Goal: Task Accomplishment & Management: Manage account settings

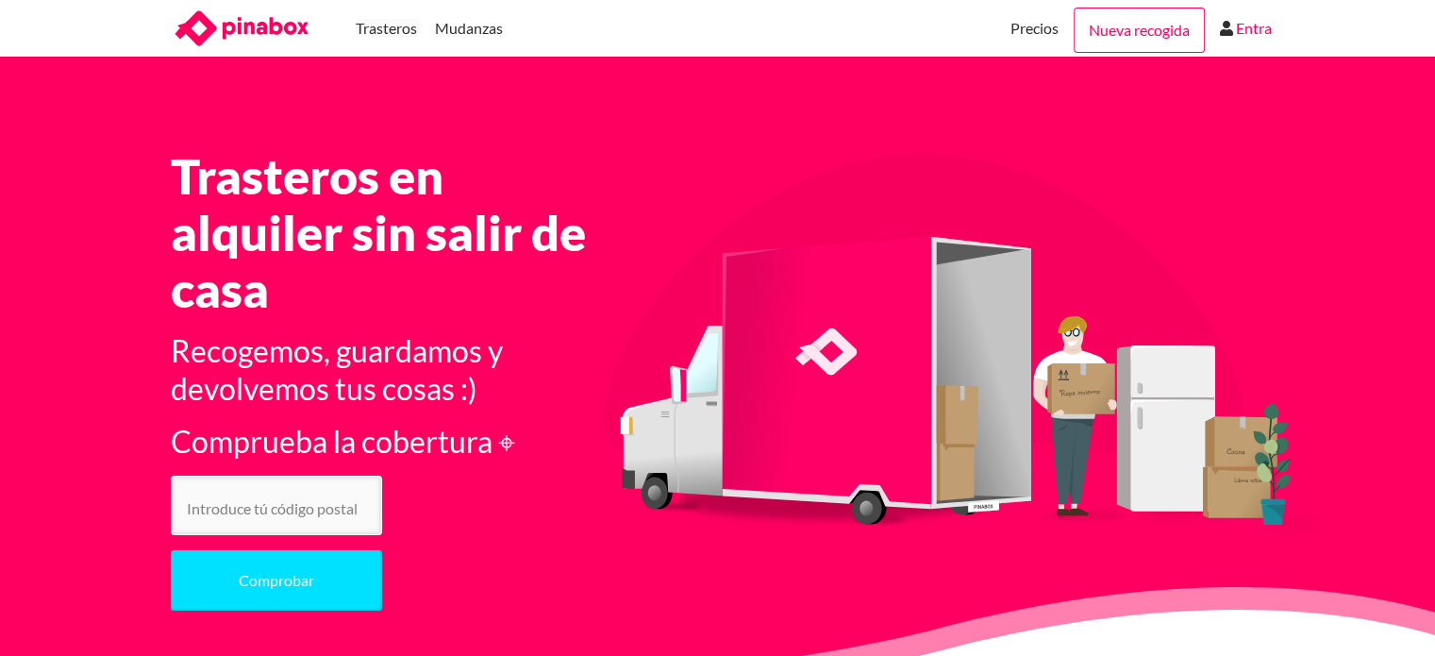
click at [1246, 20] on link "Entra" at bounding box center [1254, 28] width 36 height 57
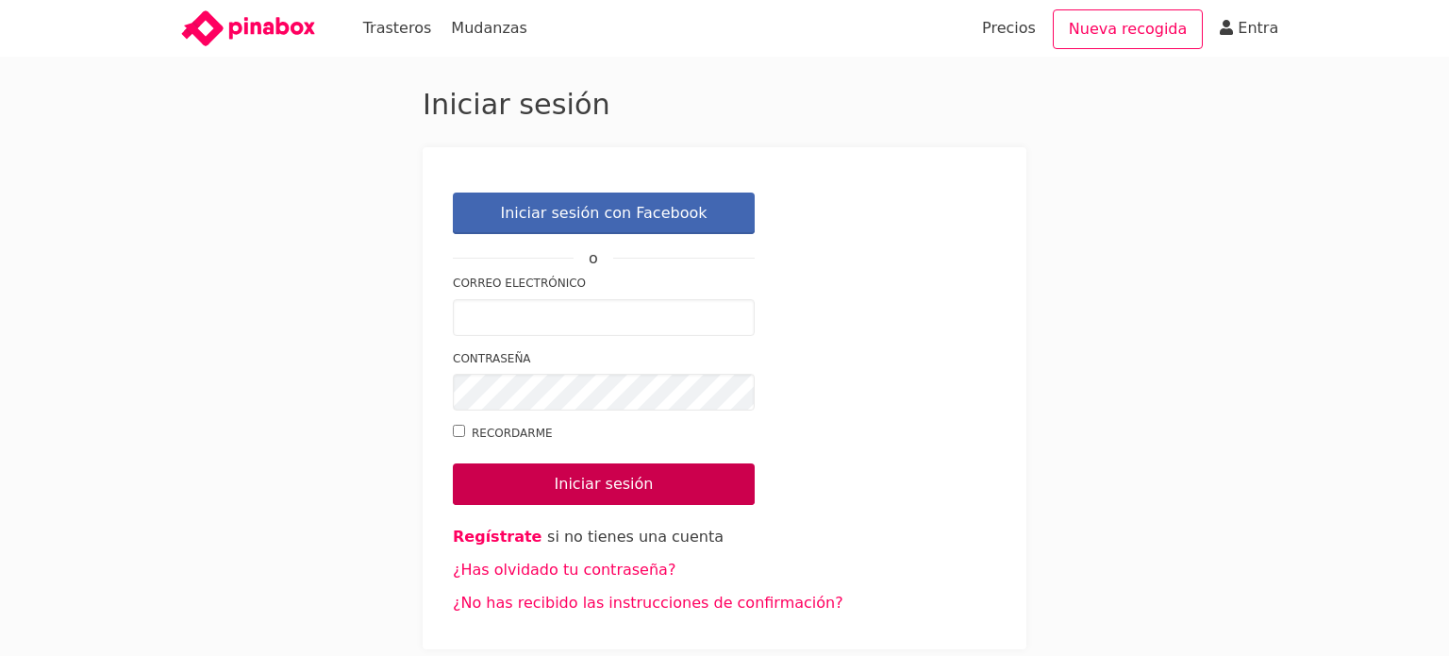
type input "[EMAIL_ADDRESS][DOMAIN_NAME]"
click at [645, 479] on input "Iniciar sesión" at bounding box center [604, 484] width 302 height 42
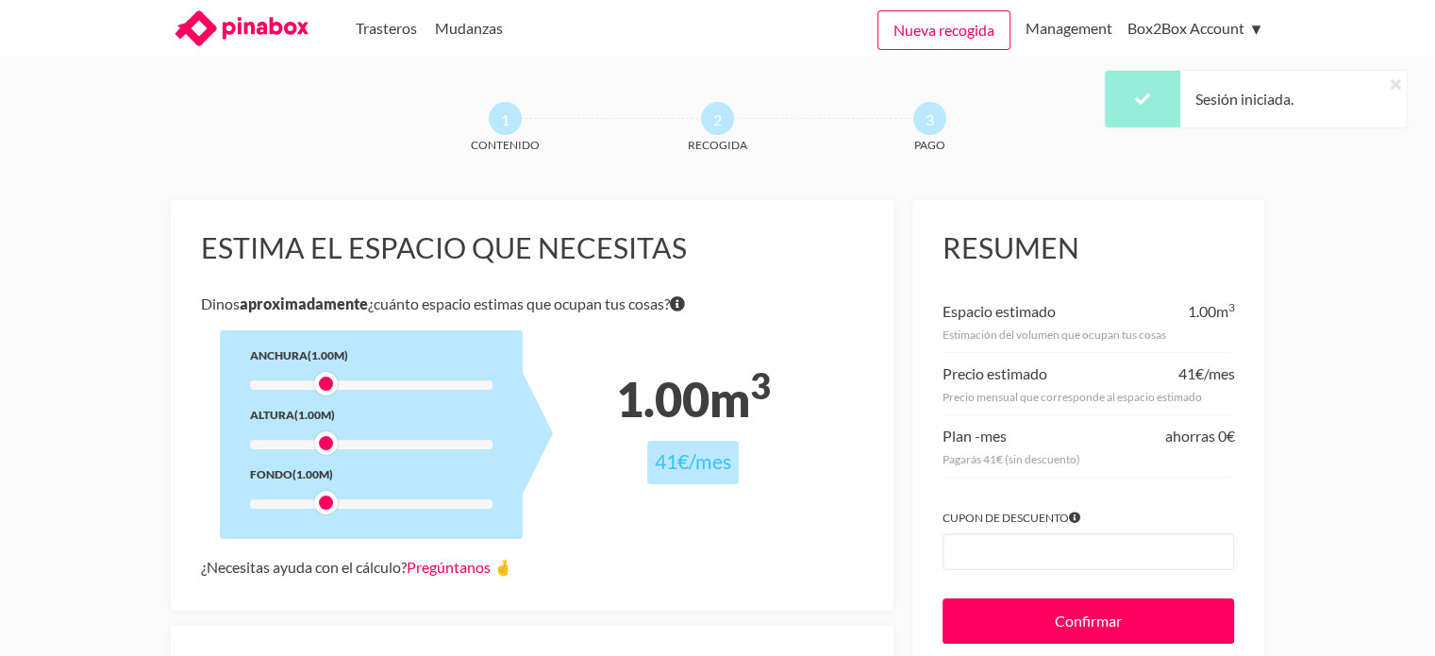
click at [1400, 78] on icon at bounding box center [1395, 83] width 10 height 15
click at [1045, 42] on link "Management" at bounding box center [1068, 28] width 87 height 57
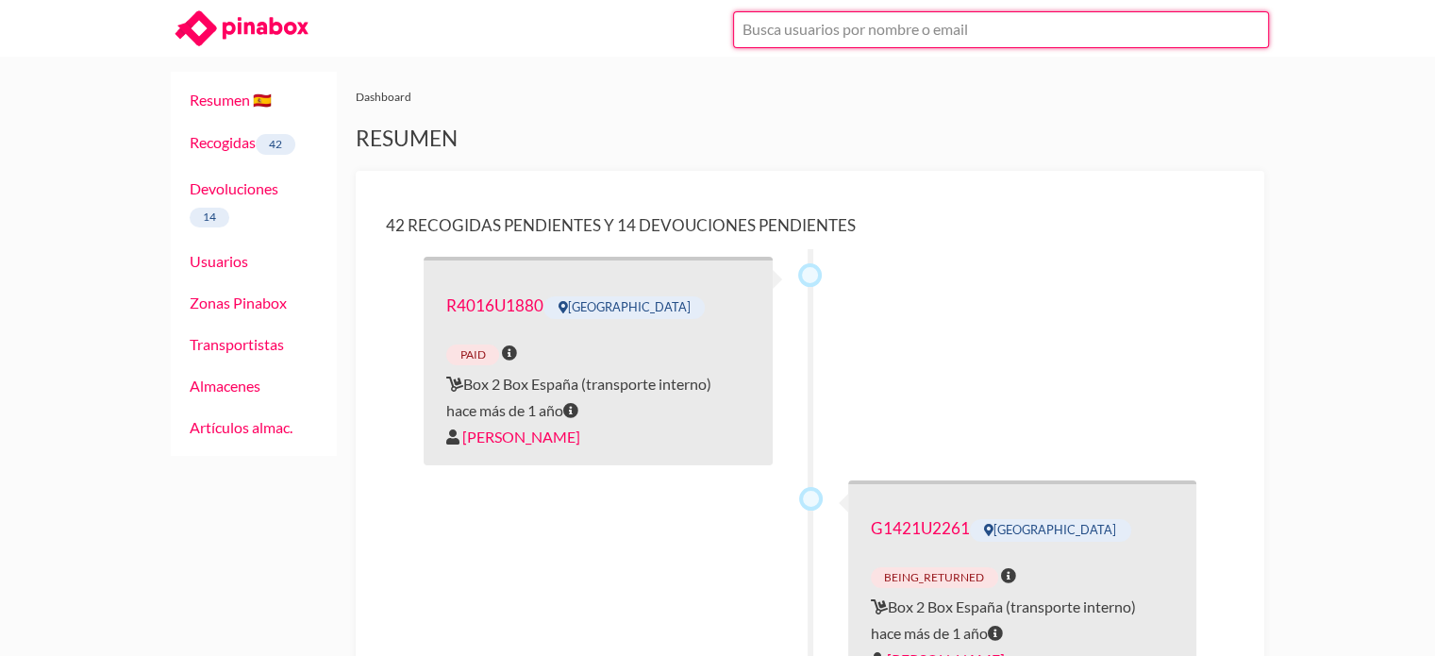
click at [864, 15] on input "text" at bounding box center [1001, 29] width 536 height 37
paste input "[PERSON_NAME]"
type input "Inaki Merino - inaki.merino@gmail.com"
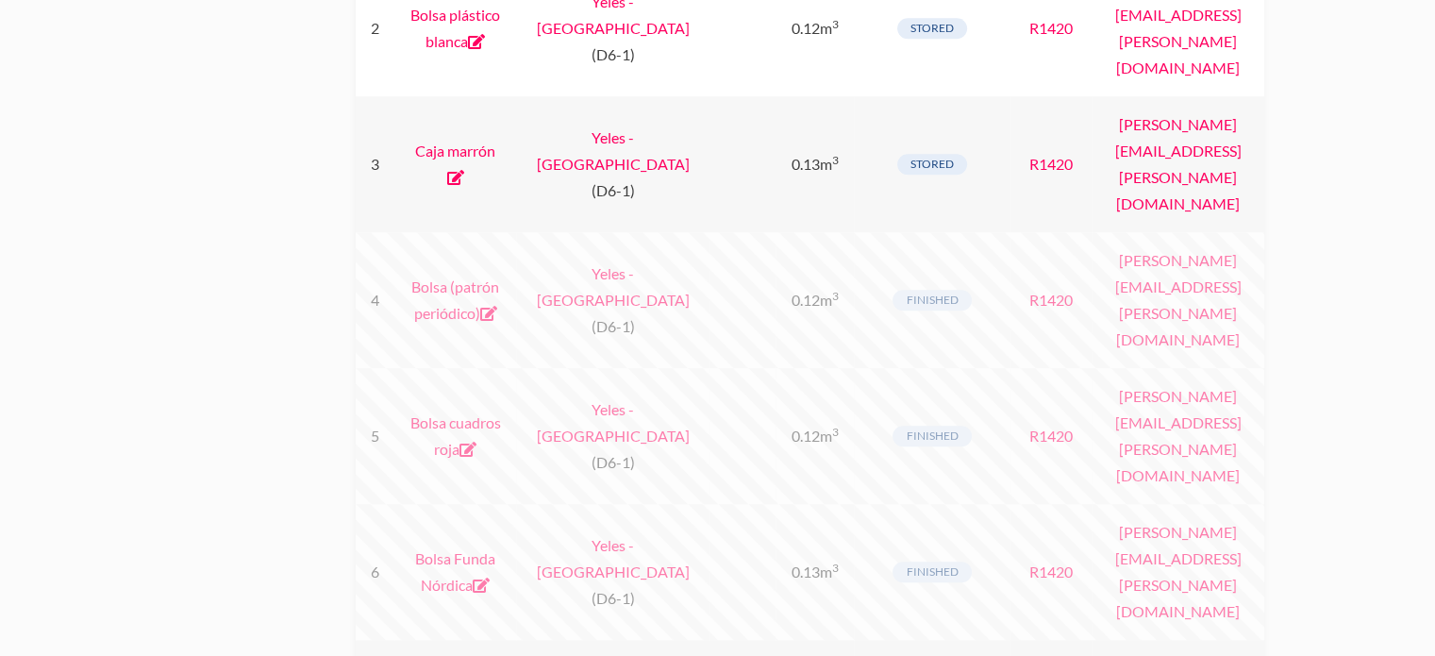
scroll to position [1981, 0]
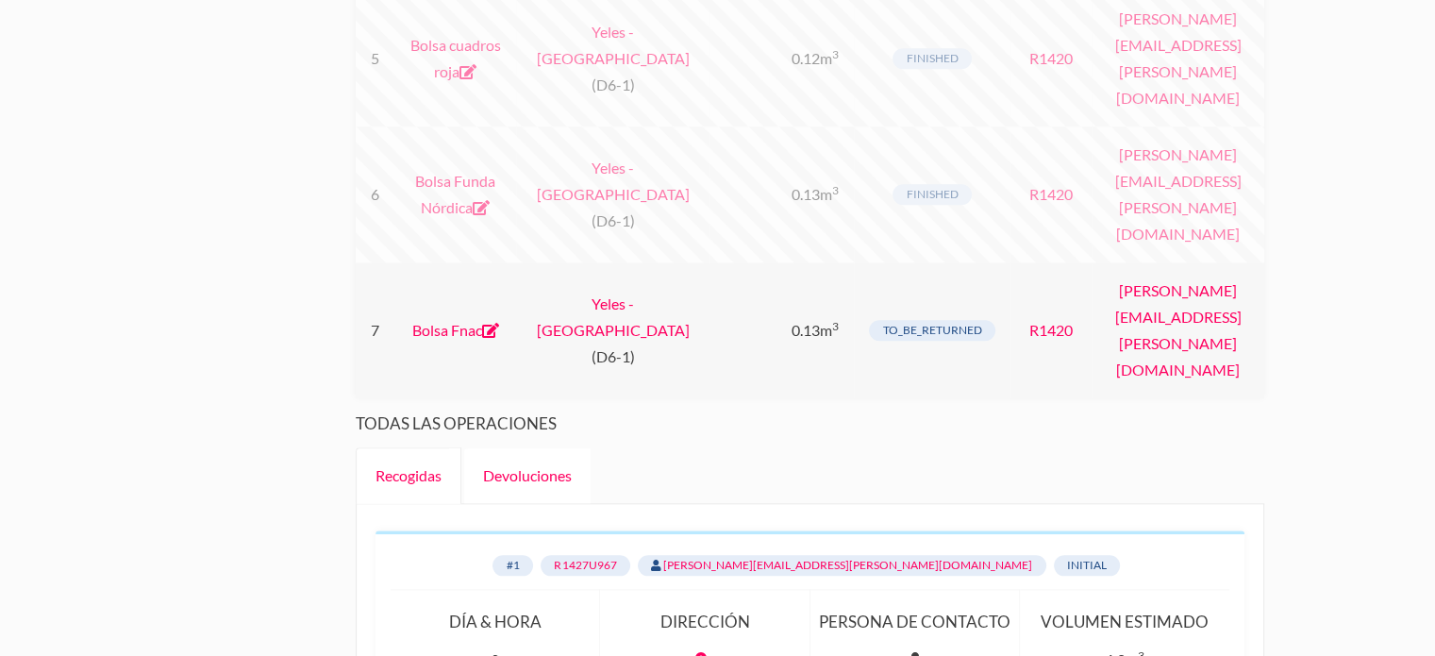
drag, startPoint x: 191, startPoint y: 264, endPoint x: 205, endPoint y: 267, distance: 14.4
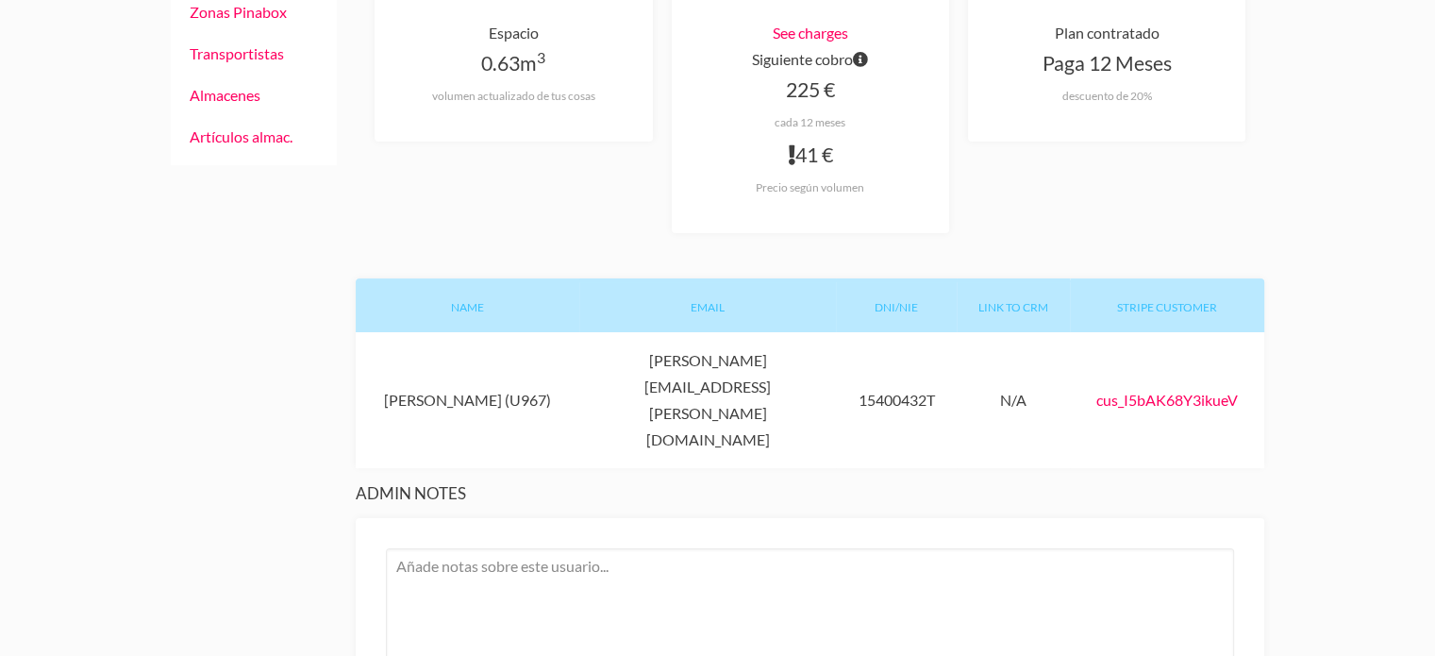
scroll to position [189, 0]
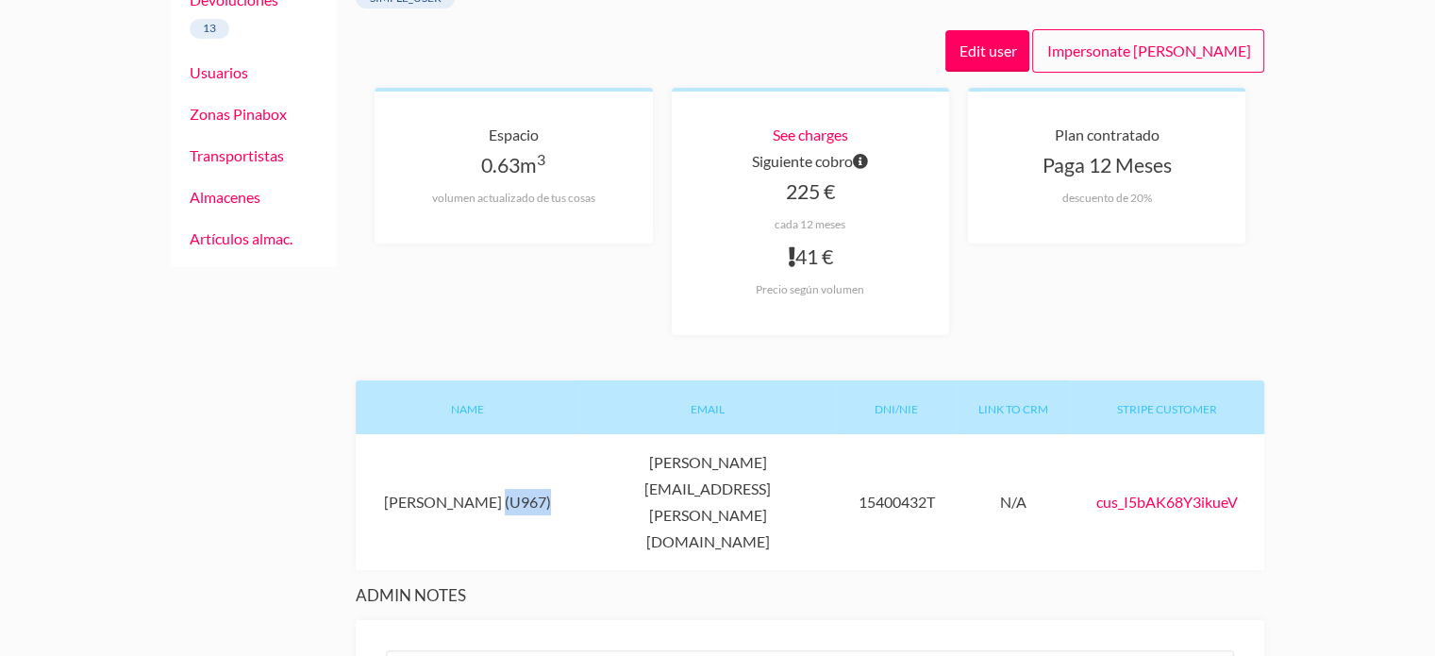
drag, startPoint x: 475, startPoint y: 459, endPoint x: 566, endPoint y: 461, distance: 90.6
click at [566, 461] on div "Name [PERSON_NAME] (U967) Email [PERSON_NAME][EMAIL_ADDRESS][PERSON_NAME][DOMAI…" at bounding box center [810, 502] width 908 height 136
copy div "(U967)"
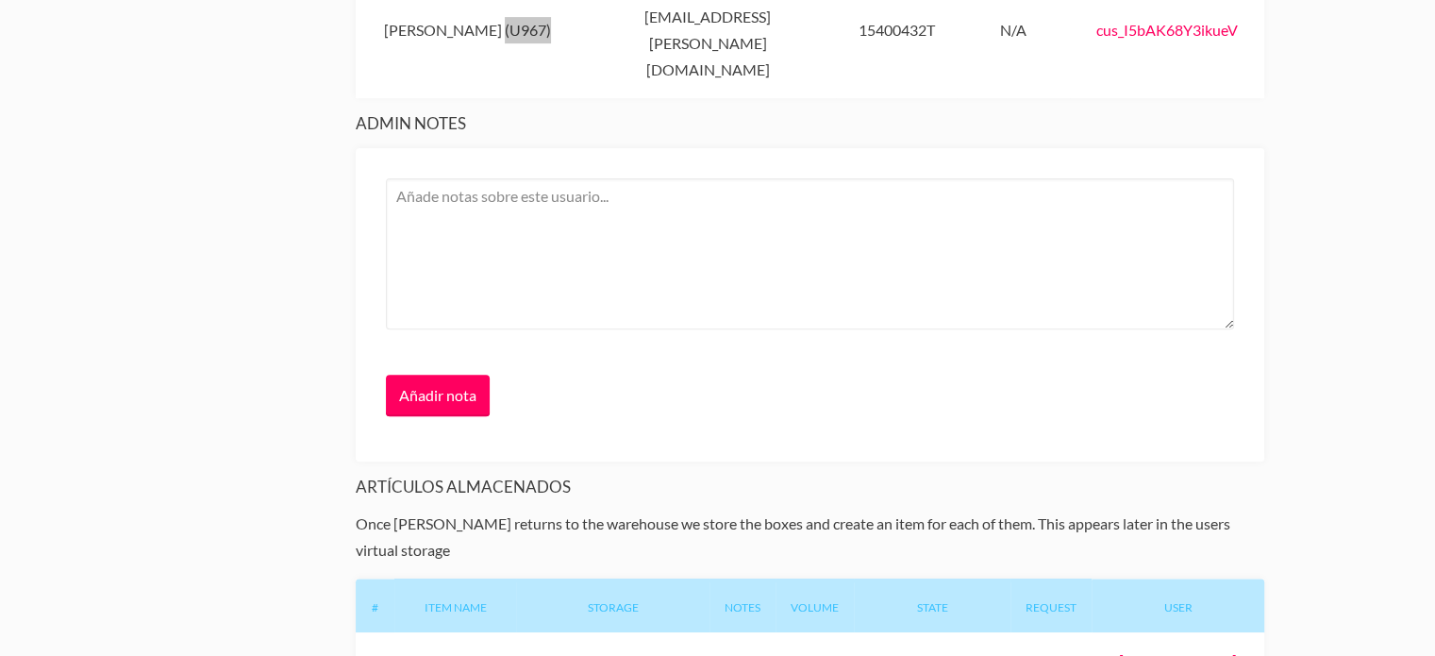
scroll to position [943, 0]
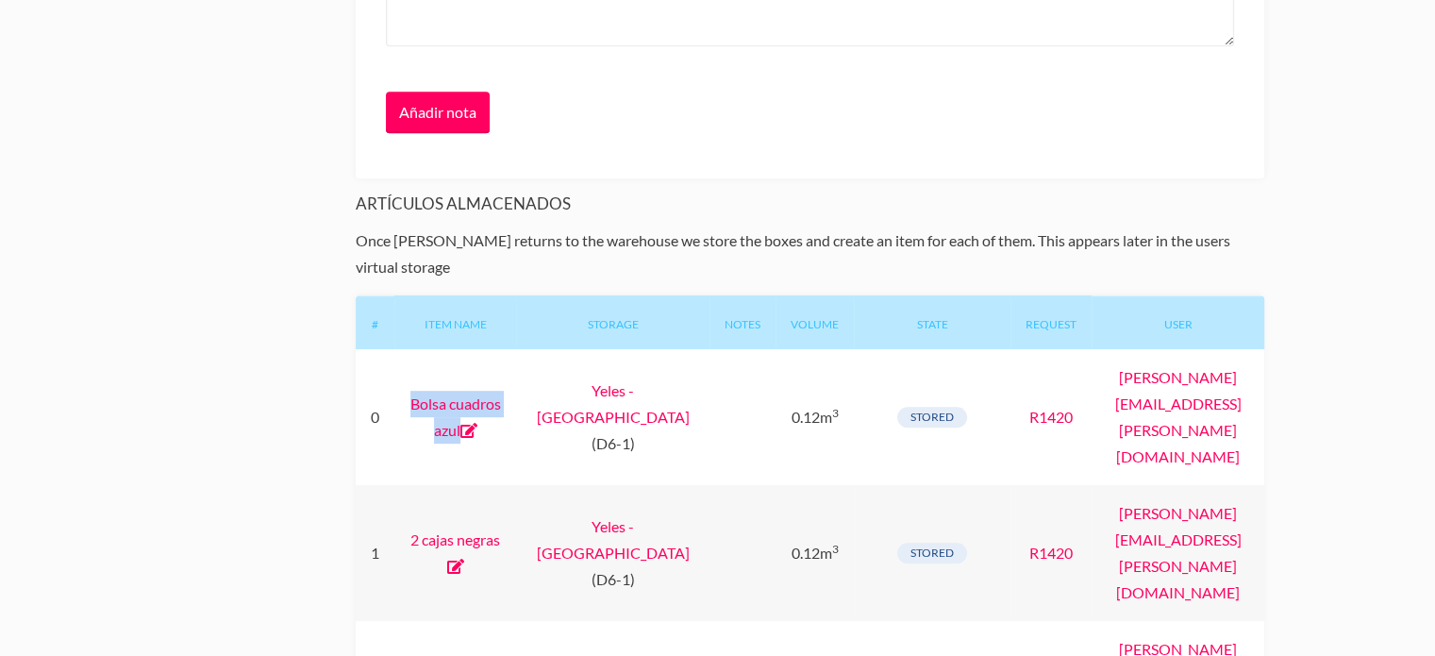
drag, startPoint x: 405, startPoint y: 265, endPoint x: 540, endPoint y: 271, distance: 135.9
click at [516, 349] on div "Bolsa cuadros azul" at bounding box center [455, 417] width 122 height 136
copy link "Bolsa cuadros azul"
drag, startPoint x: 410, startPoint y: 368, endPoint x: 517, endPoint y: 368, distance: 106.6
click at [516, 485] on div "2 cajas negras" at bounding box center [455, 553] width 122 height 136
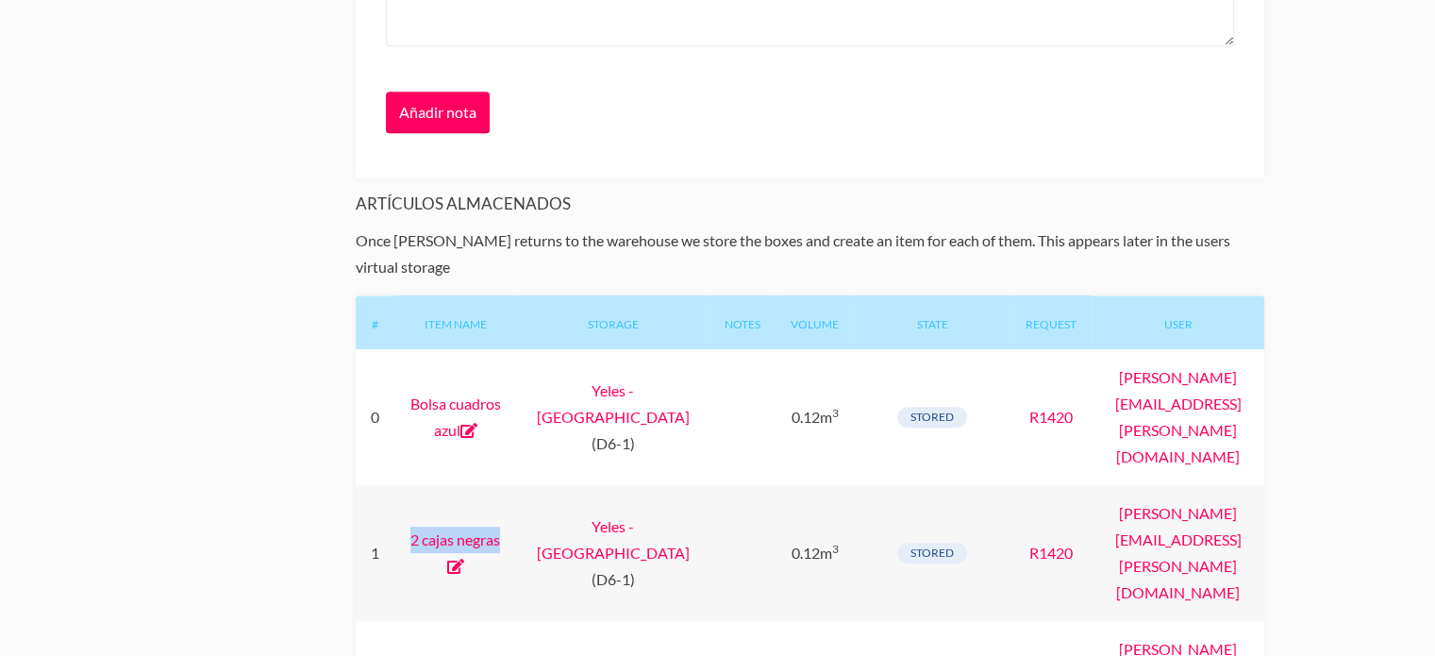
copy link "2 cajas negras"
drag, startPoint x: 428, startPoint y: 433, endPoint x: 487, endPoint y: 464, distance: 66.2
copy link "Bolsa plástico blanca"
drag, startPoint x: 419, startPoint y: 536, endPoint x: 503, endPoint y: 535, distance: 84.0
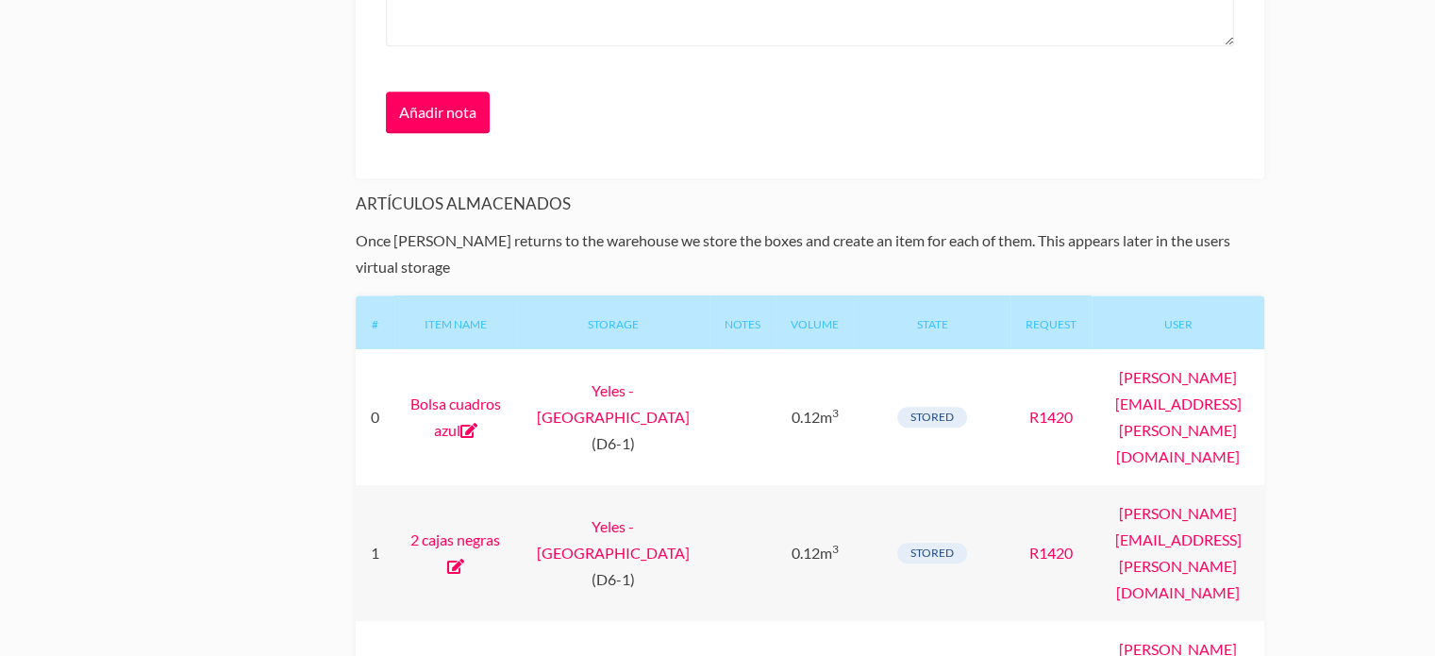
copy link "Caja marrón"
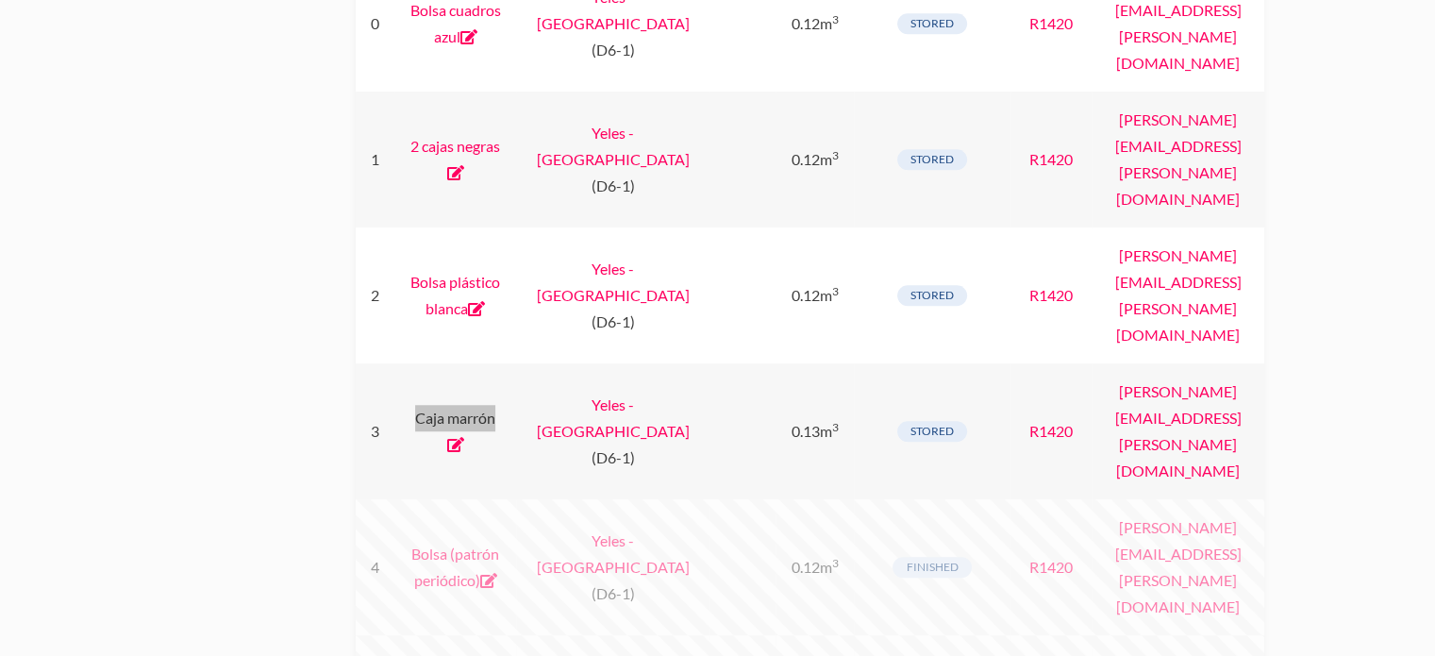
scroll to position [1509, 0]
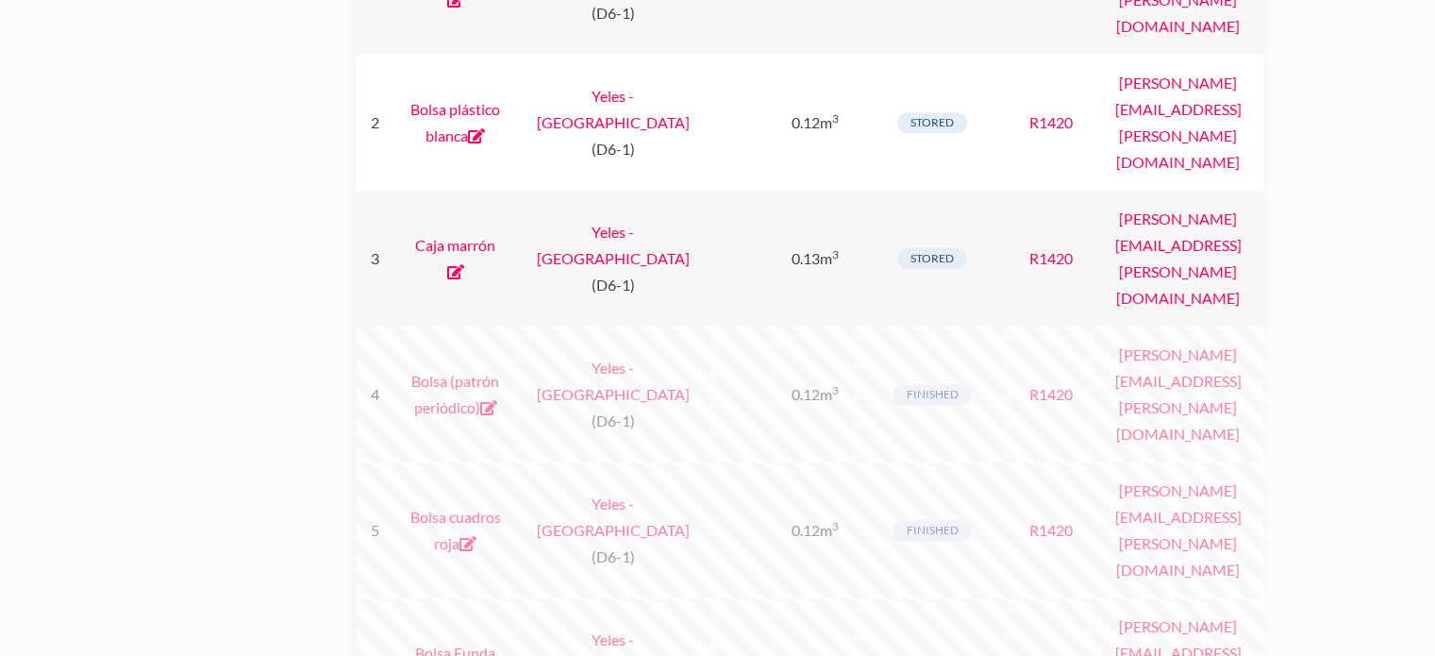
drag, startPoint x: 426, startPoint y: 308, endPoint x: 502, endPoint y: 307, distance: 75.5
copy link "Bolsa Fnac"
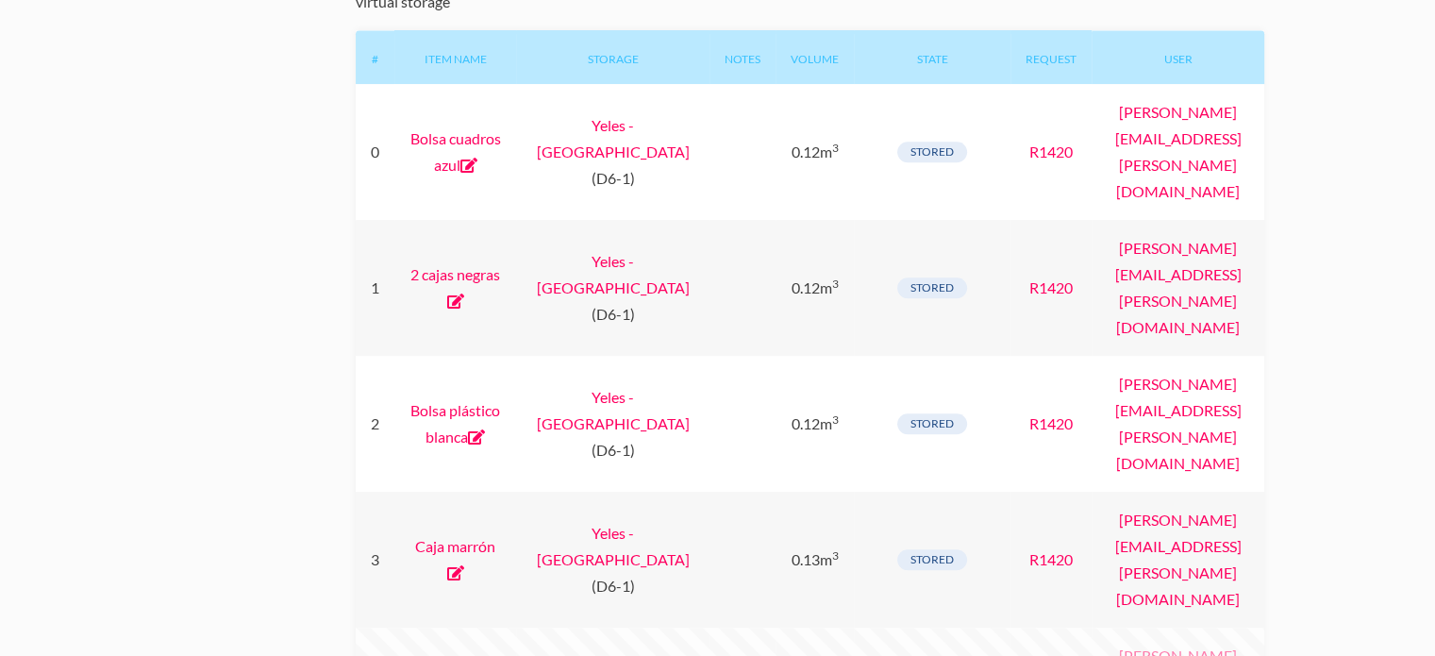
scroll to position [1415, 0]
